Goal: Feedback & Contribution: Leave review/rating

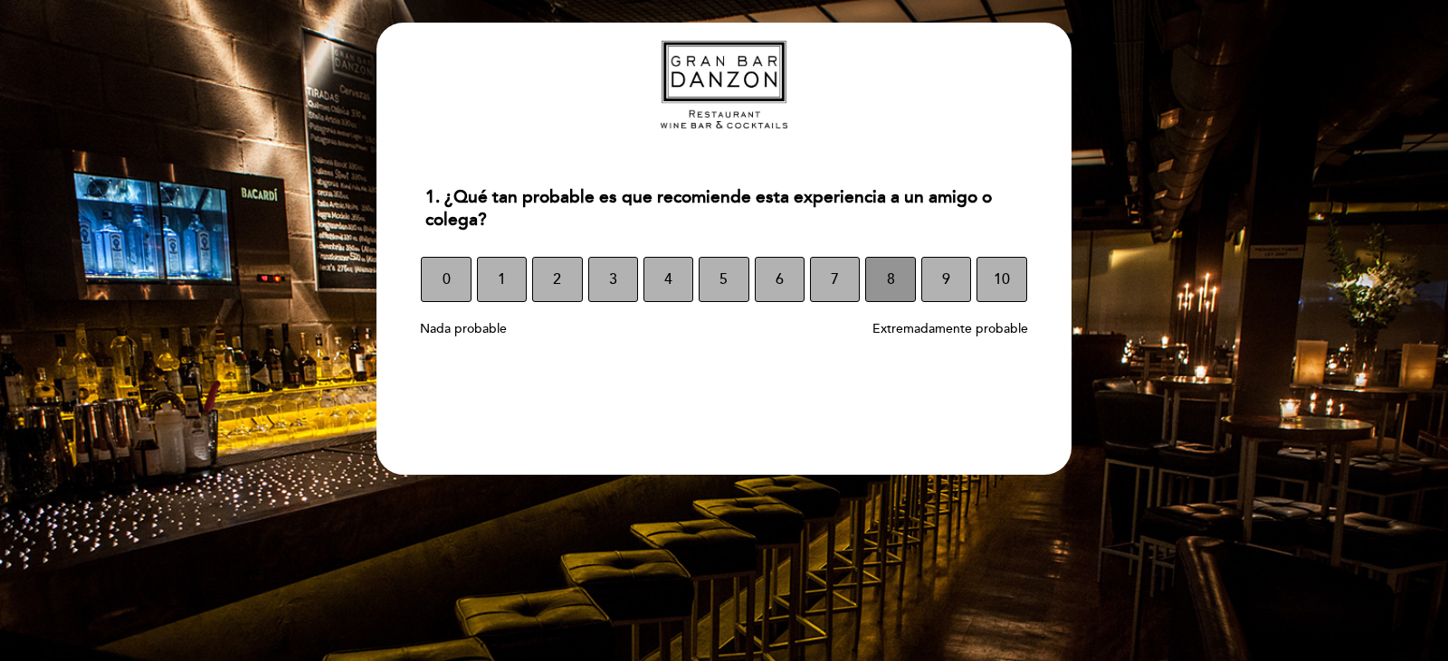
click at [895, 287] on button "8" at bounding box center [890, 279] width 50 height 45
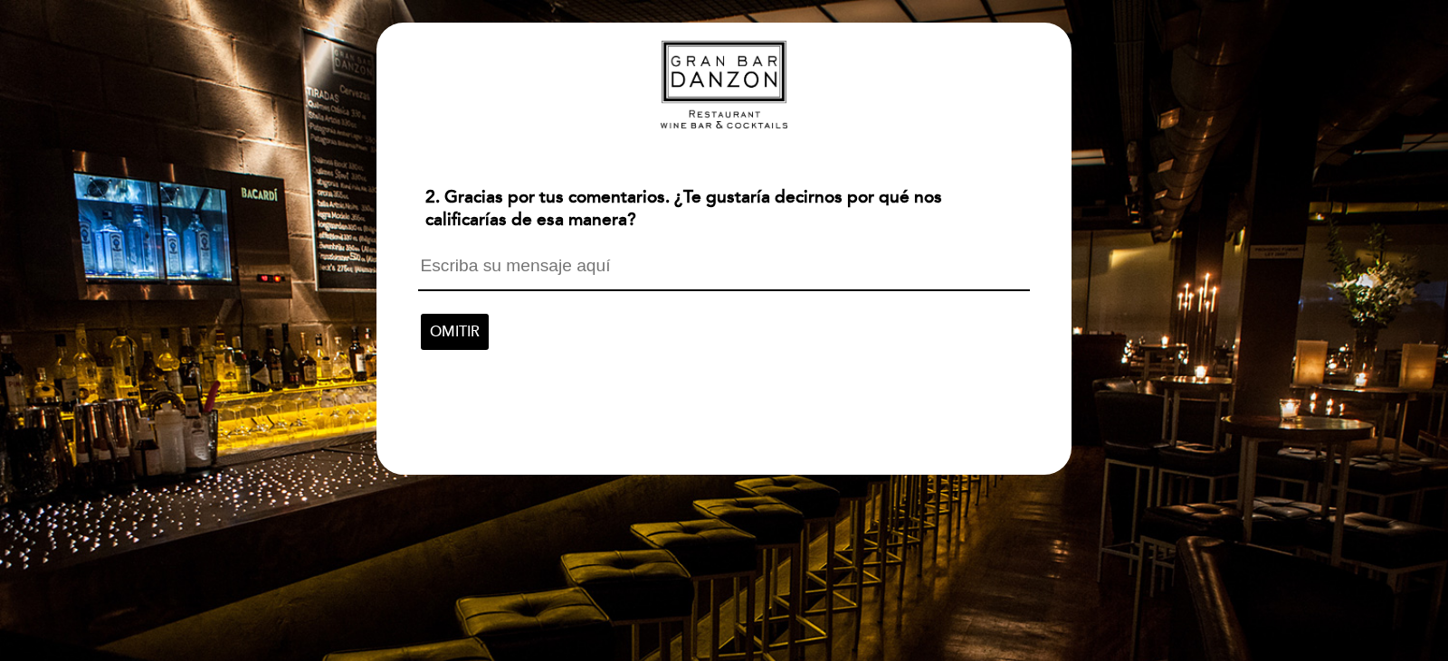
click at [671, 279] on textarea at bounding box center [723, 274] width 611 height 34
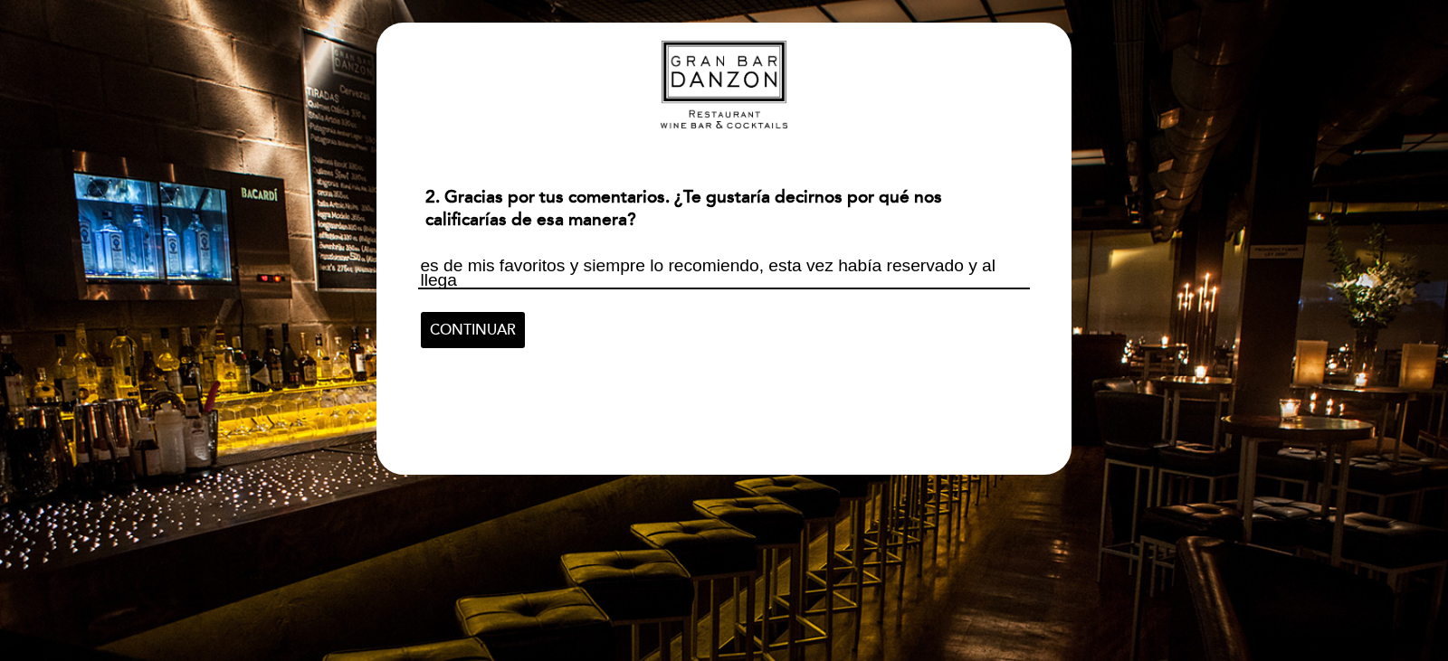
scroll to position [2, 0]
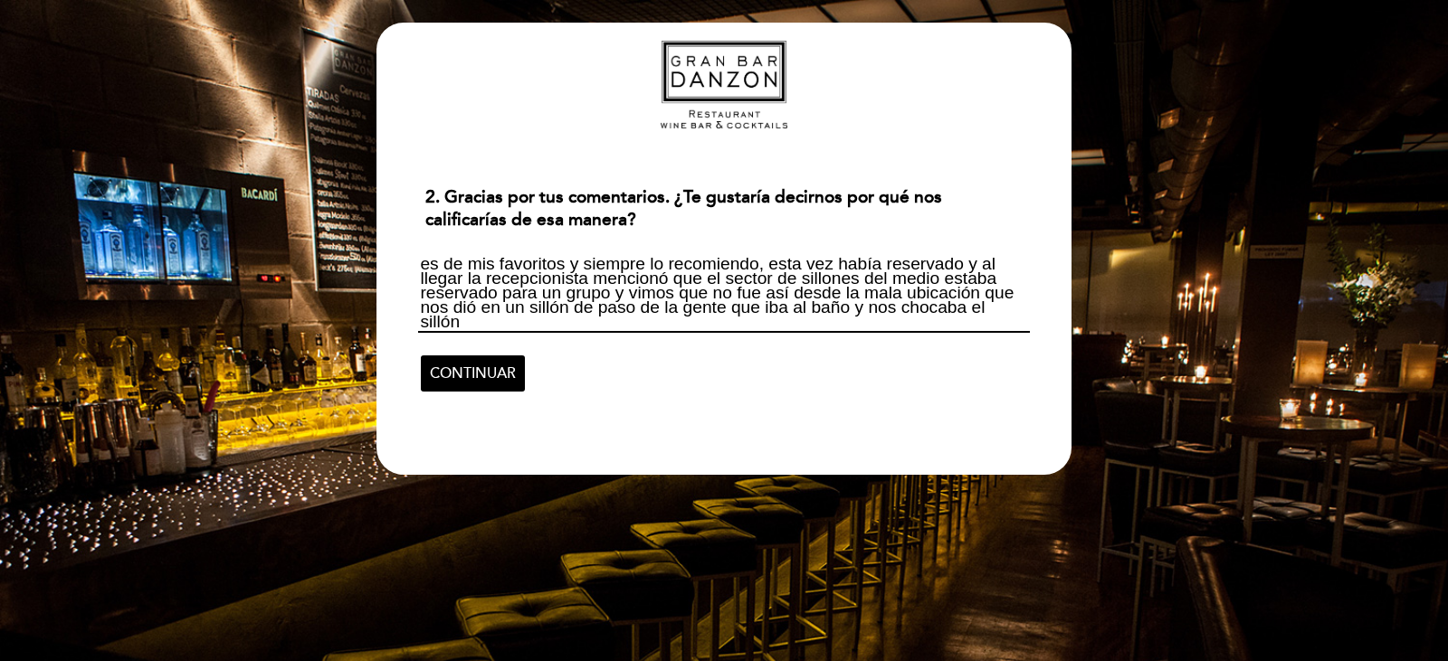
click at [942, 279] on textarea "es de mis favoritos y siempre lo recomiendo, esta vez había reservado y al lleg…" at bounding box center [723, 295] width 611 height 76
click at [684, 318] on textarea "es de mis favoritos y siempre lo recomiendo, esta vez había reservado y al lleg…" at bounding box center [723, 295] width 611 height 76
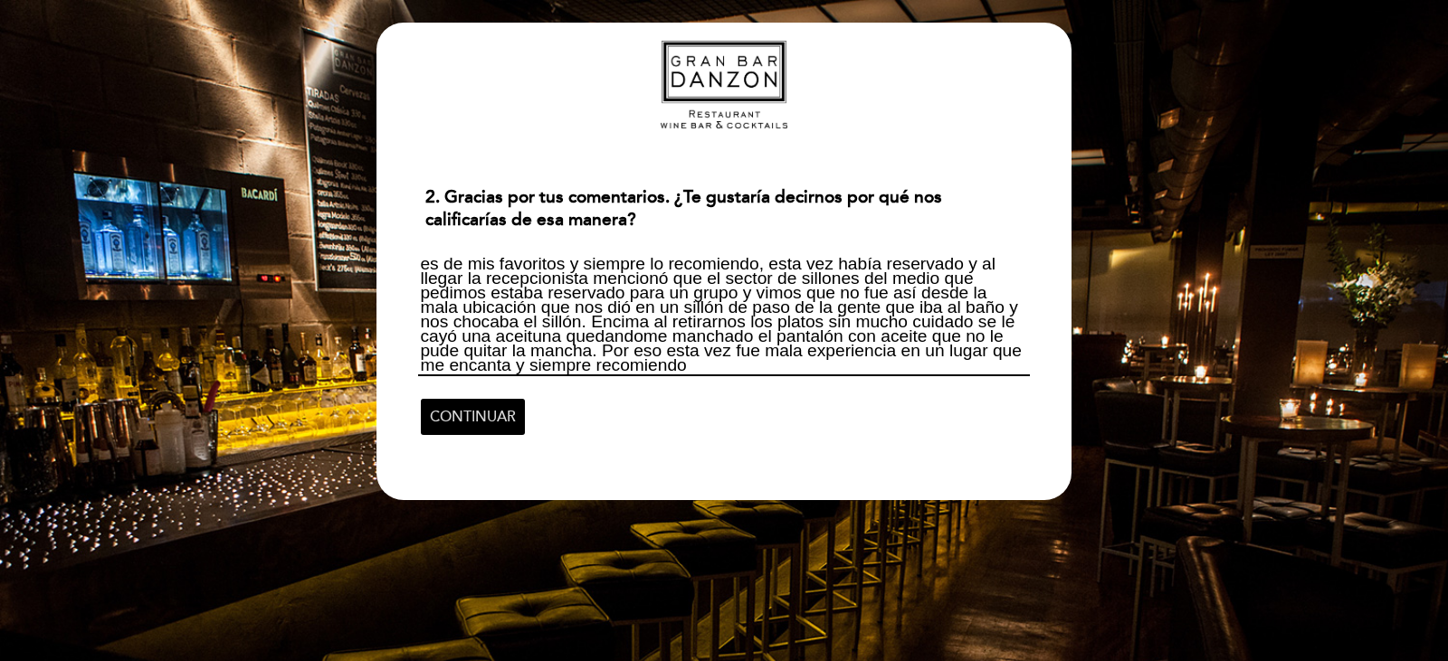
type textarea "es de mis favoritos y siempre lo recomiendo, esta vez había reservado y al lleg…"
click at [484, 420] on span "CONTINUAR" at bounding box center [473, 417] width 86 height 51
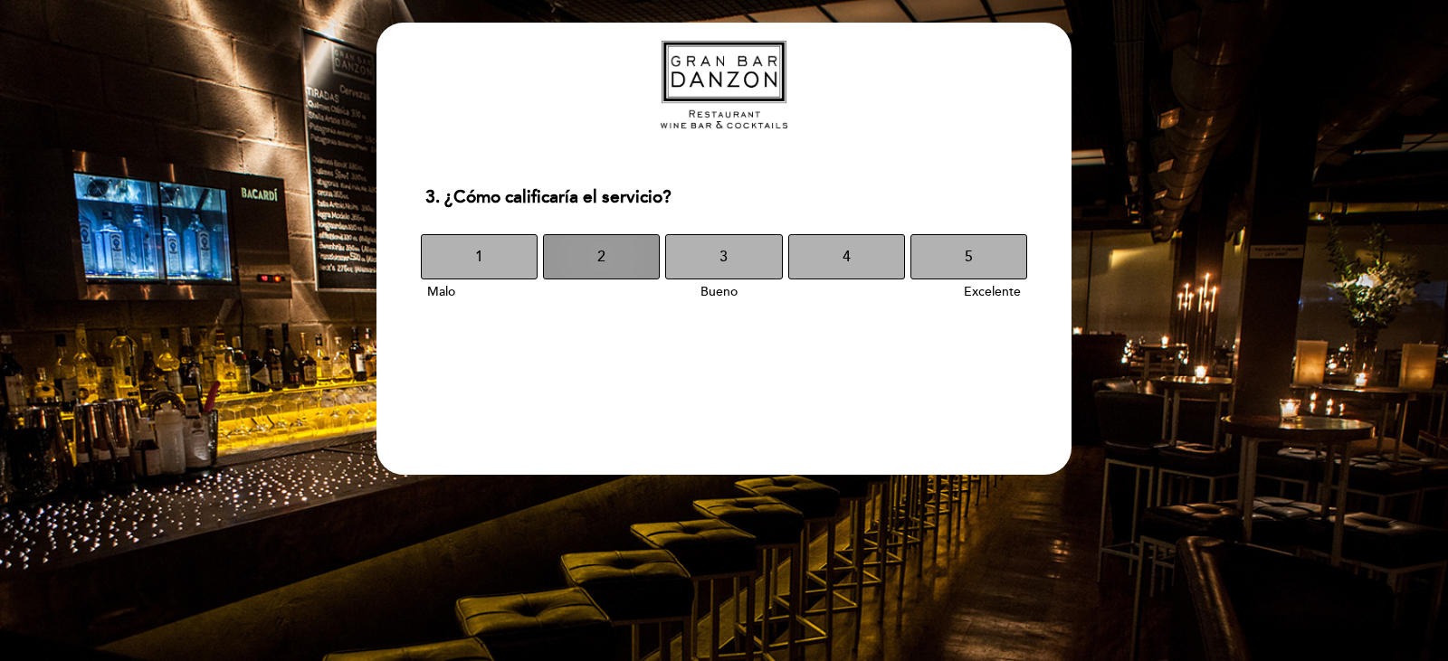
click at [590, 253] on button "2" at bounding box center [601, 256] width 117 height 45
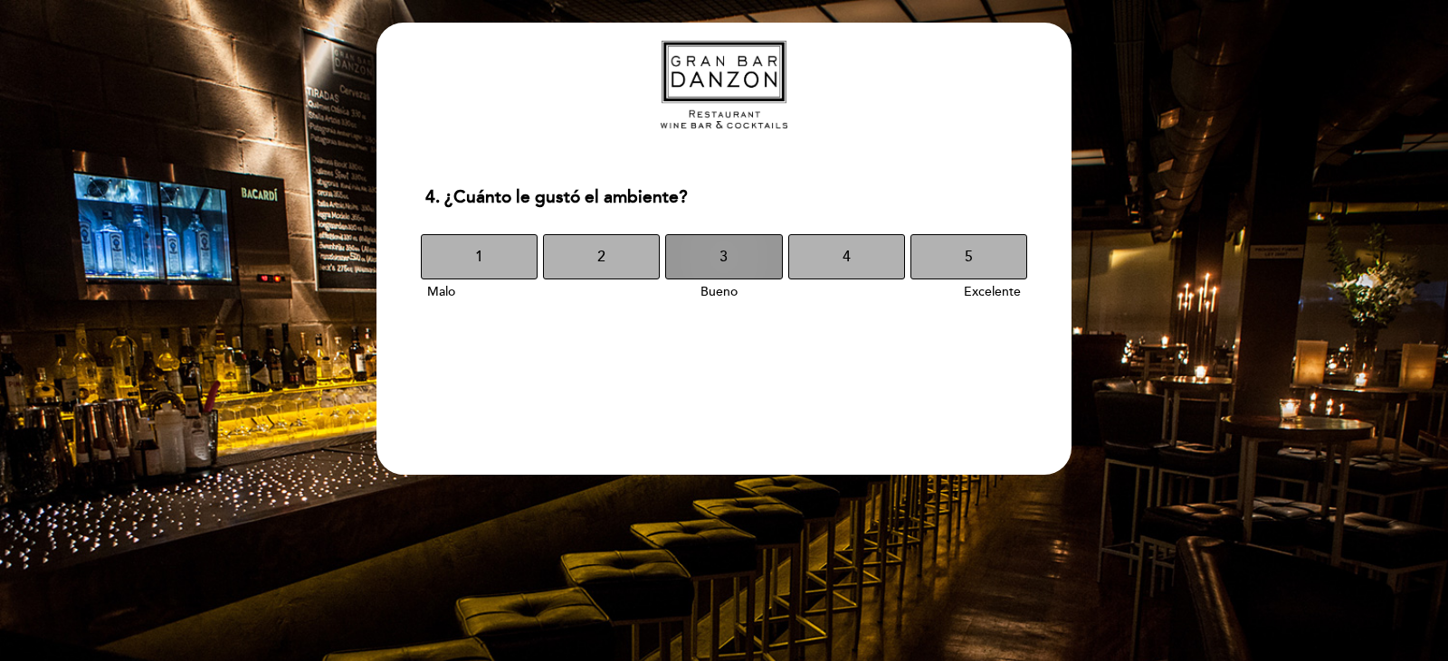
click at [731, 256] on button "3" at bounding box center [723, 256] width 117 height 45
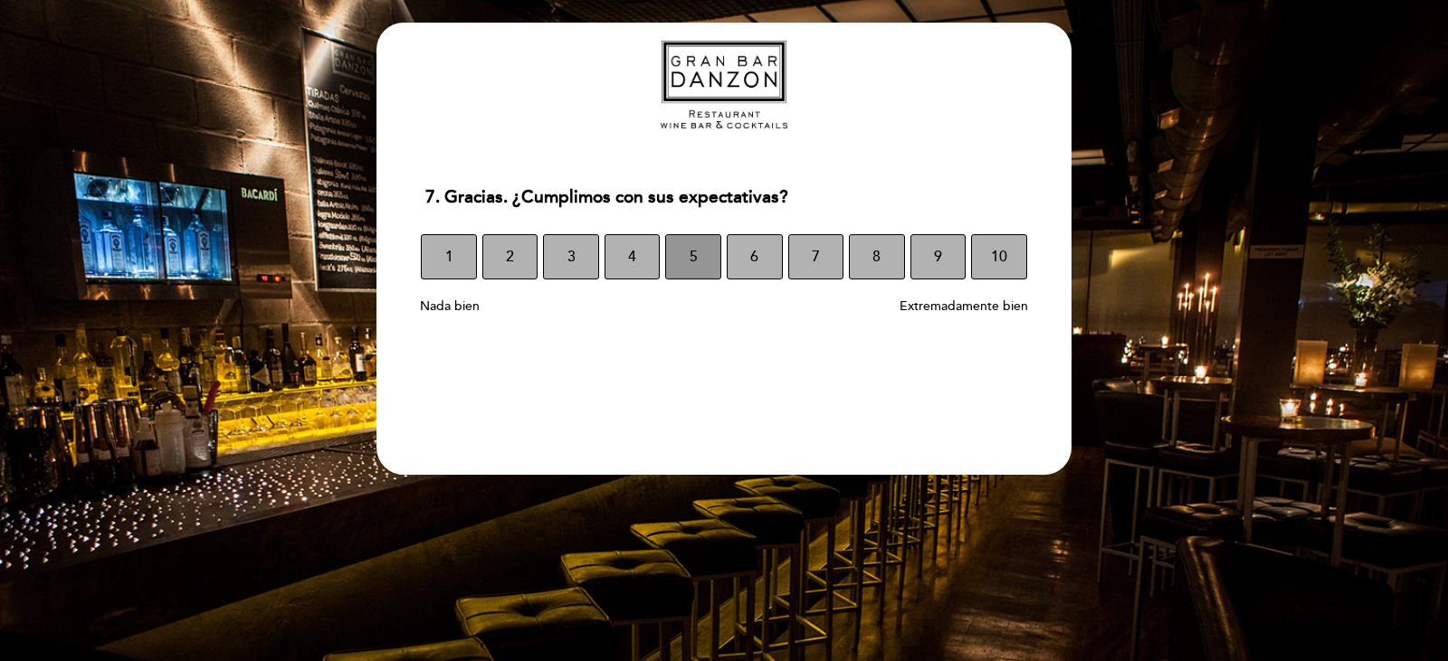
click at [690, 260] on span "5" at bounding box center [693, 257] width 8 height 51
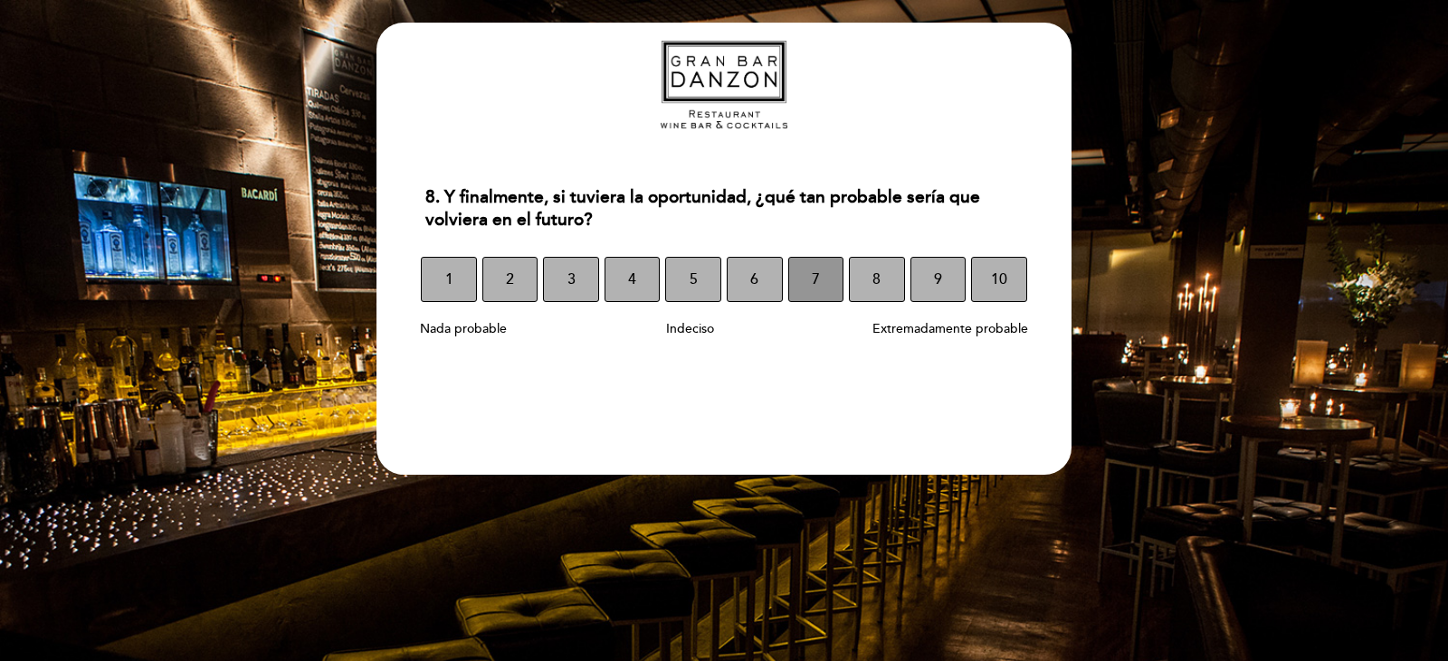
click at [809, 278] on button "7" at bounding box center [816, 279] width 56 height 45
select select "es"
